Goal: Check status: Check status

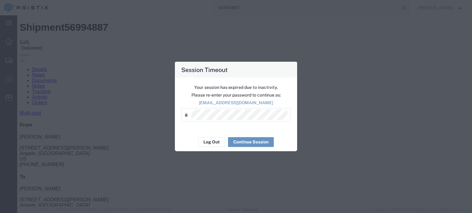
click at [211, 120] on div "Password *" at bounding box center [235, 115] width 109 height 14
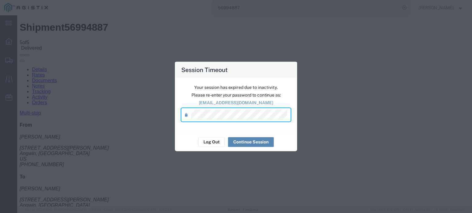
click at [252, 141] on button "Continue Session" at bounding box center [251, 142] width 46 height 10
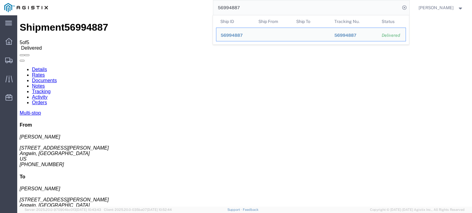
drag, startPoint x: 254, startPoint y: 7, endPoint x: 228, endPoint y: 13, distance: 26.5
click at [228, 13] on input "56994887" at bounding box center [306, 7] width 187 height 15
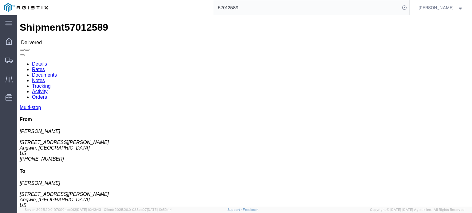
scroll to position [31, 0]
click icon
click link "Documents"
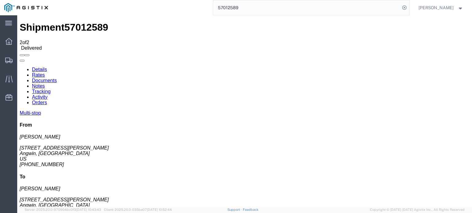
click at [51, 89] on link "Tracking" at bounding box center [41, 91] width 19 height 5
click at [45, 83] on link "Notes" at bounding box center [38, 85] width 13 height 5
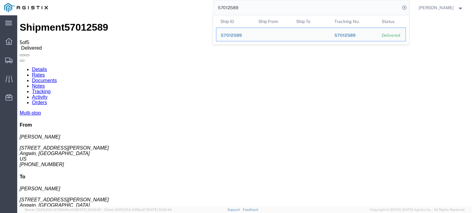
click at [239, 8] on input "57012589" at bounding box center [306, 7] width 187 height 15
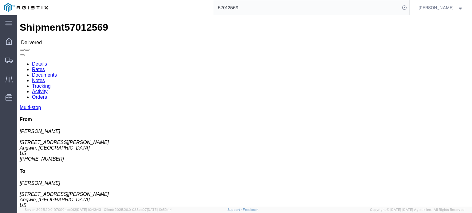
scroll to position [45, 0]
click link "Documents"
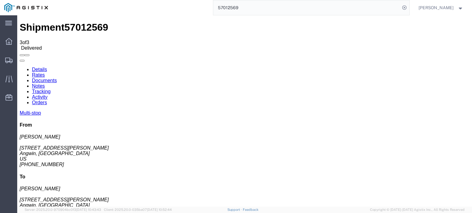
click at [51, 89] on link "Tracking" at bounding box center [41, 91] width 19 height 5
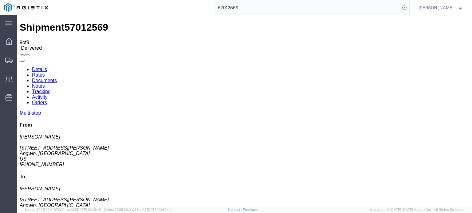
click at [20, 67] on icon at bounding box center [20, 67] width 0 height 0
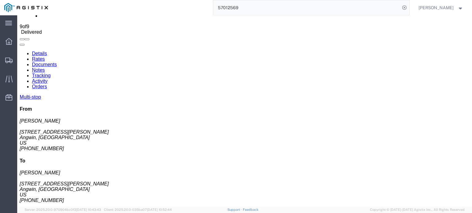
scroll to position [22, 0]
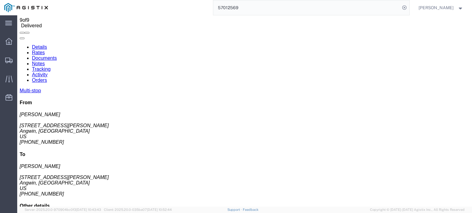
click at [45, 61] on link "Notes" at bounding box center [38, 63] width 13 height 5
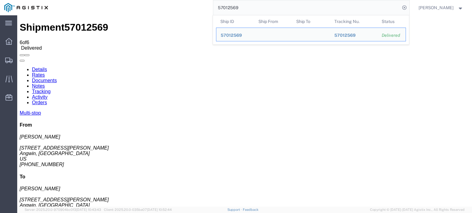
click at [242, 6] on input "57012569" at bounding box center [306, 7] width 187 height 15
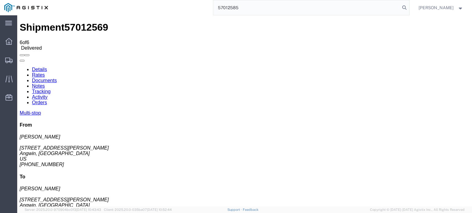
type input "57012585"
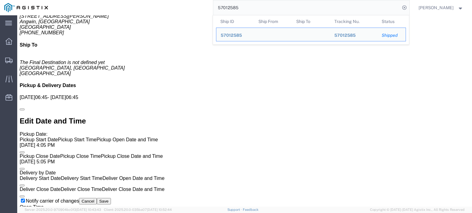
scroll to position [338, 0]
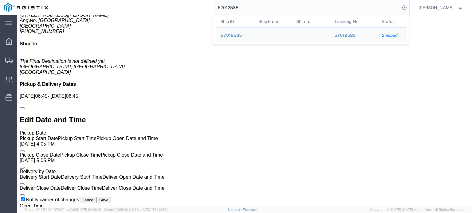
click li "Tracking No: 57012585"
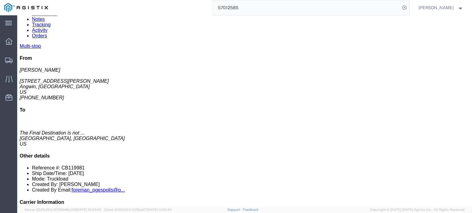
scroll to position [0, 0]
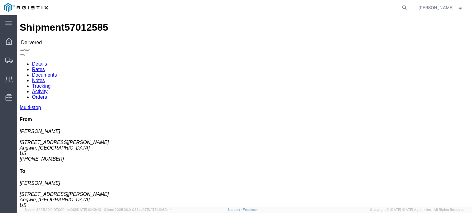
click link "Documents"
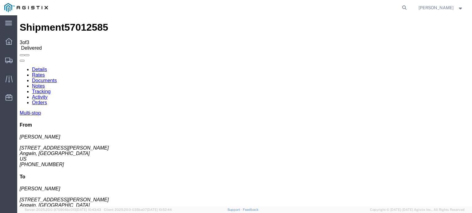
click at [51, 89] on link "Tracking" at bounding box center [41, 91] width 19 height 5
click at [20, 67] on icon at bounding box center [20, 67] width 0 height 0
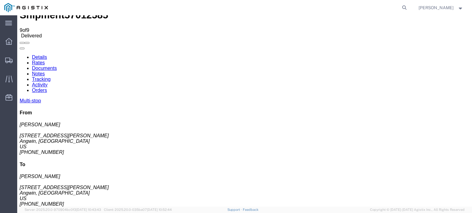
scroll to position [22, 0]
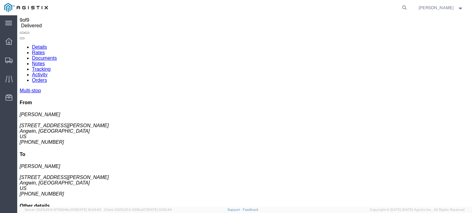
click at [45, 61] on link "Notes" at bounding box center [38, 63] width 13 height 5
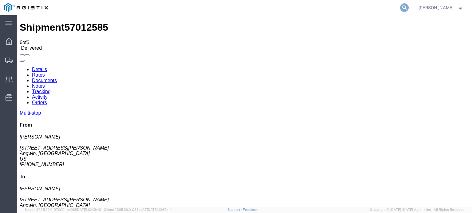
click at [403, 7] on icon at bounding box center [404, 7] width 9 height 9
type input "57012559"
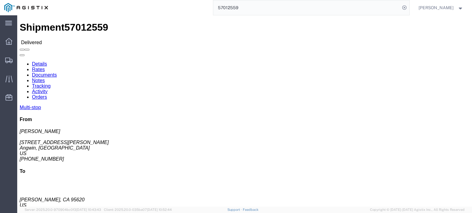
click link "Documents"
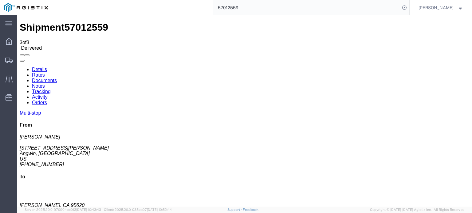
click at [51, 89] on link "Tracking" at bounding box center [41, 91] width 19 height 5
click at [20, 67] on icon at bounding box center [20, 67] width 0 height 0
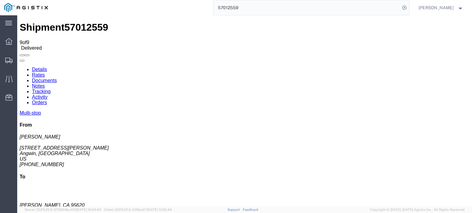
click at [45, 83] on link "Notes" at bounding box center [38, 85] width 13 height 5
